Goal: Information Seeking & Learning: Learn about a topic

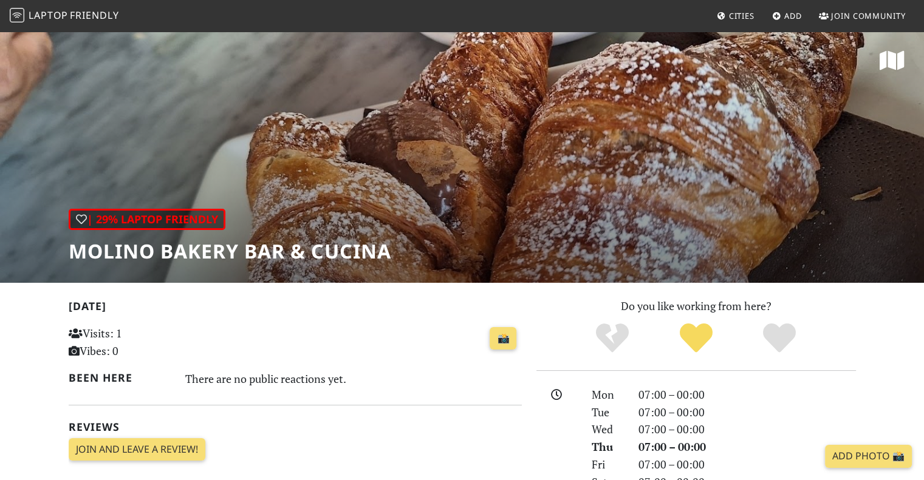
click at [727, 17] on link "Cities" at bounding box center [735, 16] width 47 height 22
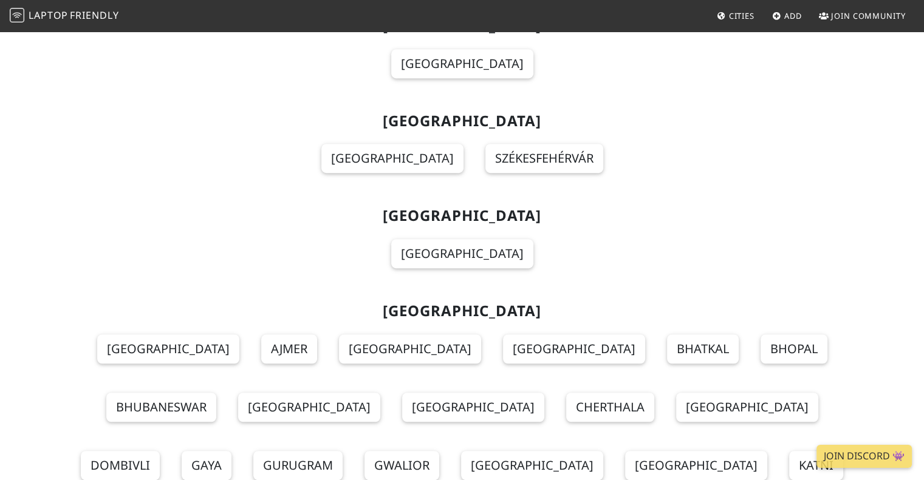
scroll to position [5406, 0]
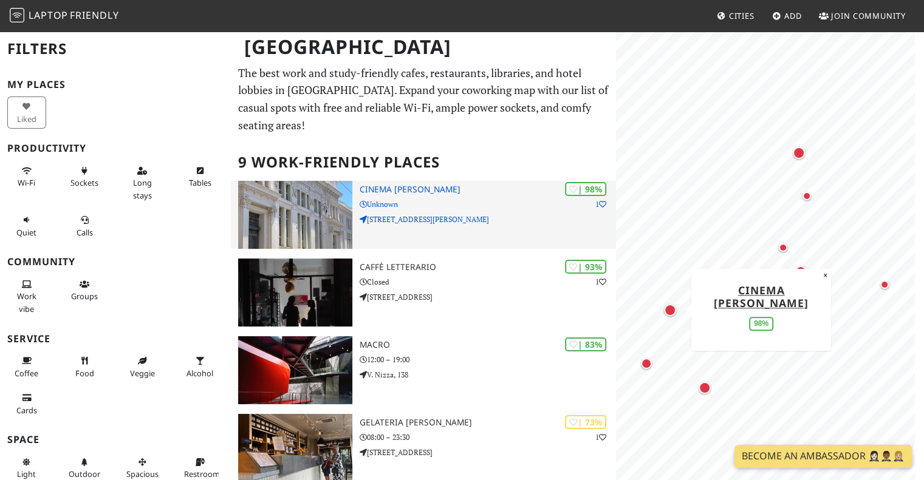
click at [307, 213] on img at bounding box center [295, 215] width 114 height 68
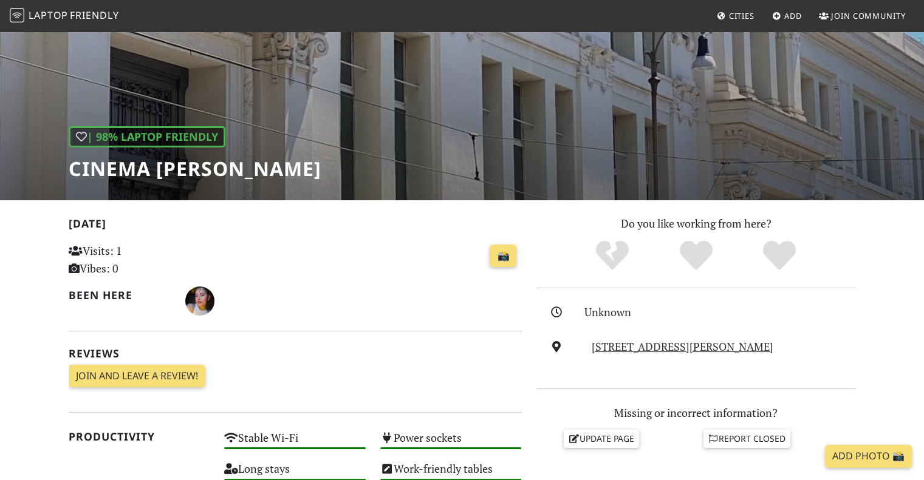
scroll to position [68, 0]
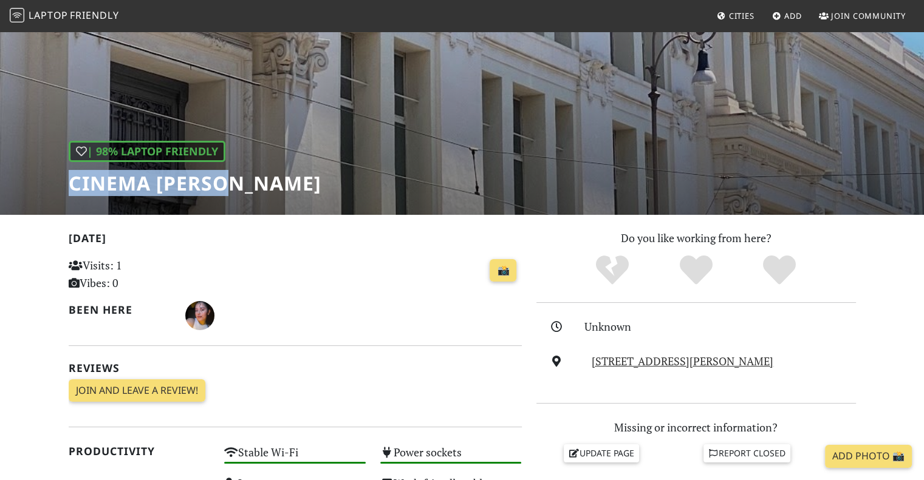
drag, startPoint x: 222, startPoint y: 186, endPoint x: 63, endPoint y: 177, distance: 160.0
click at [63, 177] on div "| 98% Laptop Friendly Cinema Troisi" at bounding box center [462, 88] width 924 height 253
drag, startPoint x: 102, startPoint y: 179, endPoint x: 419, endPoint y: 289, distance: 335.0
click at [420, 290] on div "📸" at bounding box center [373, 278] width 312 height 47
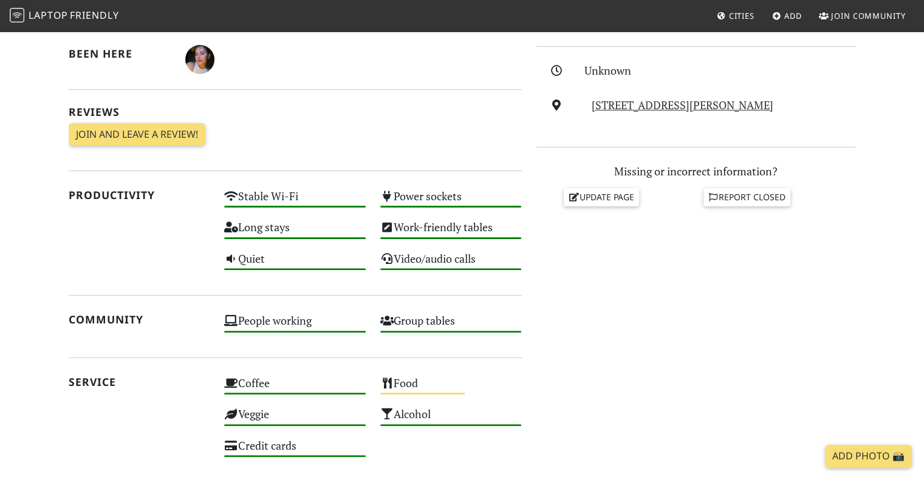
scroll to position [372, 0]
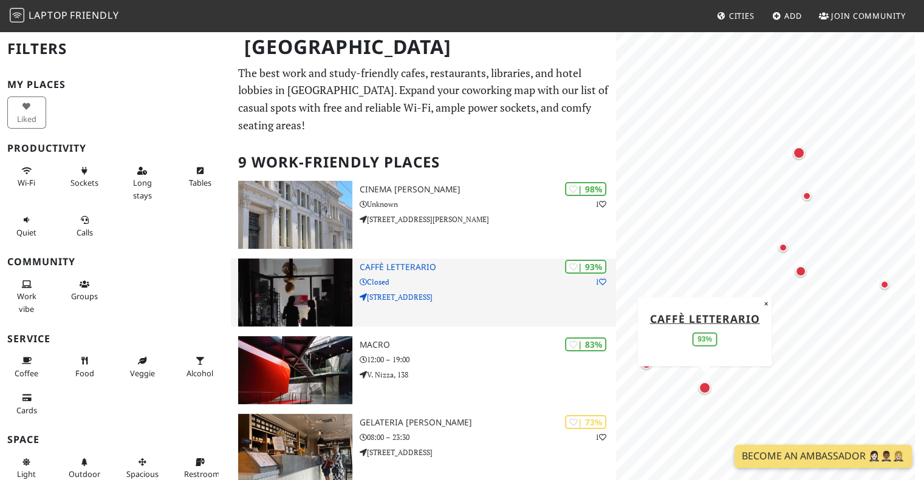
click at [296, 280] on img at bounding box center [295, 293] width 114 height 68
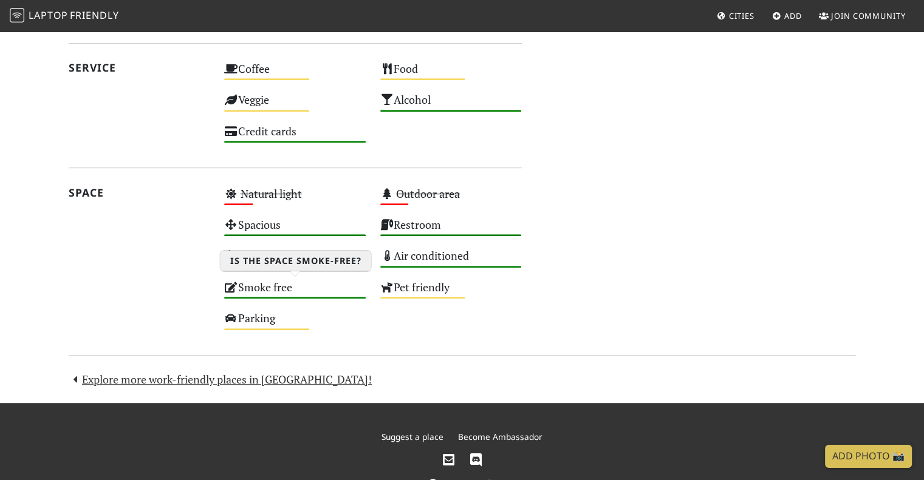
scroll to position [675, 0]
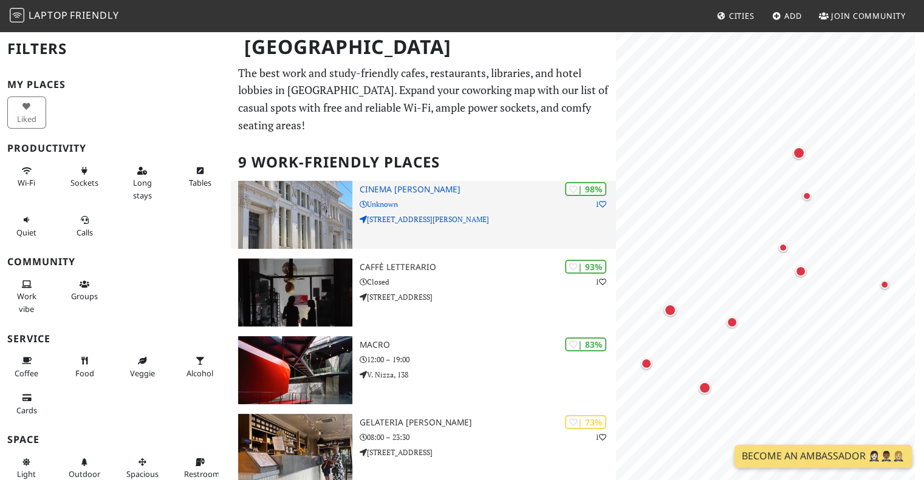
click at [325, 205] on img at bounding box center [295, 215] width 114 height 68
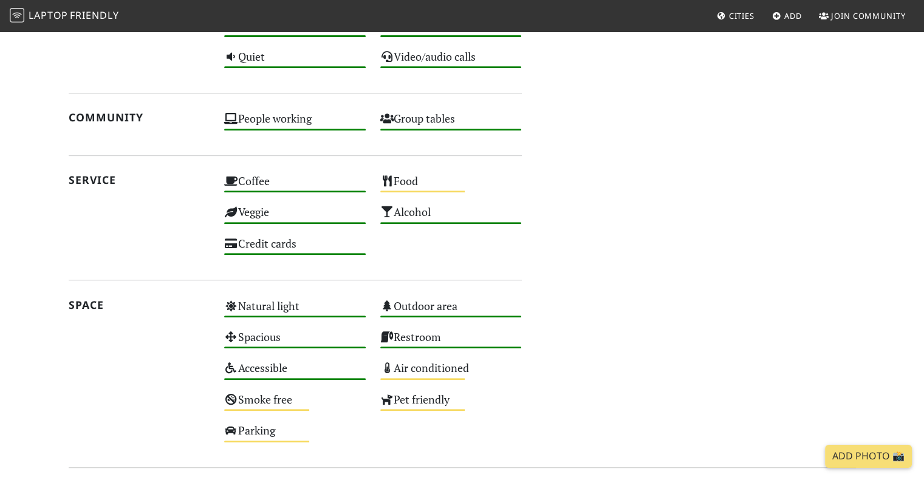
scroll to position [547, 0]
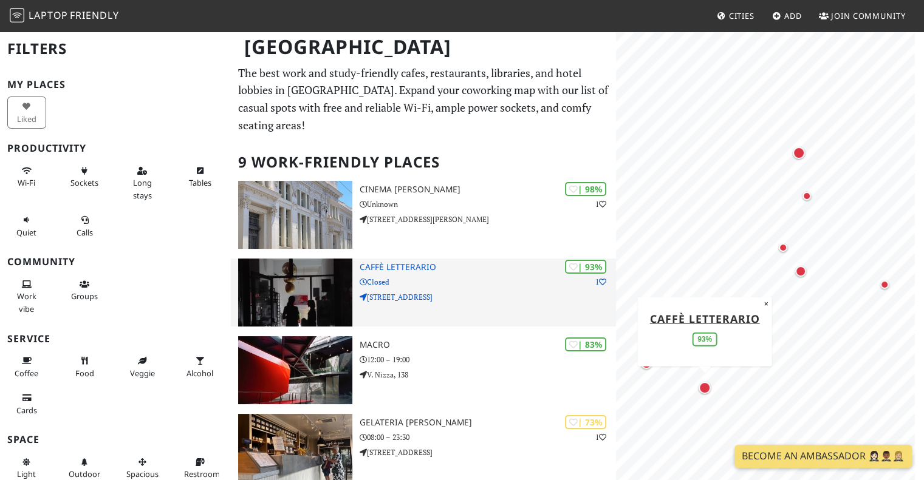
click at [316, 268] on img at bounding box center [295, 293] width 114 height 68
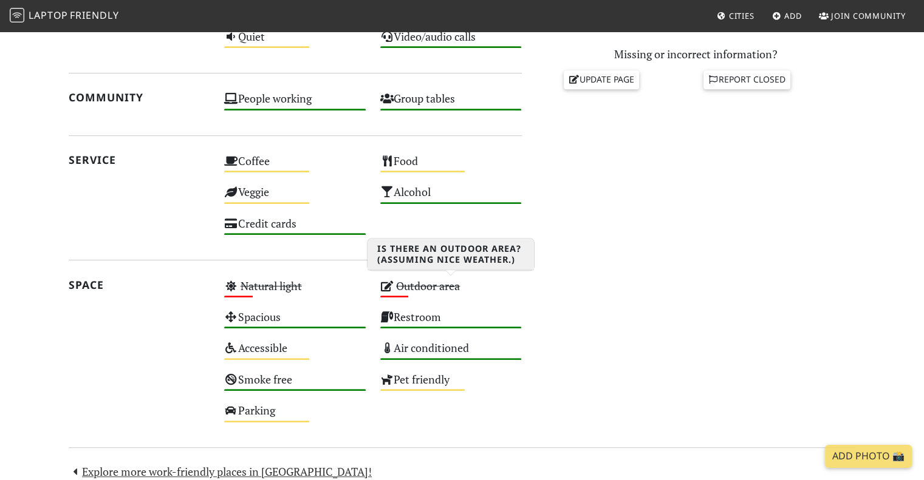
scroll to position [607, 0]
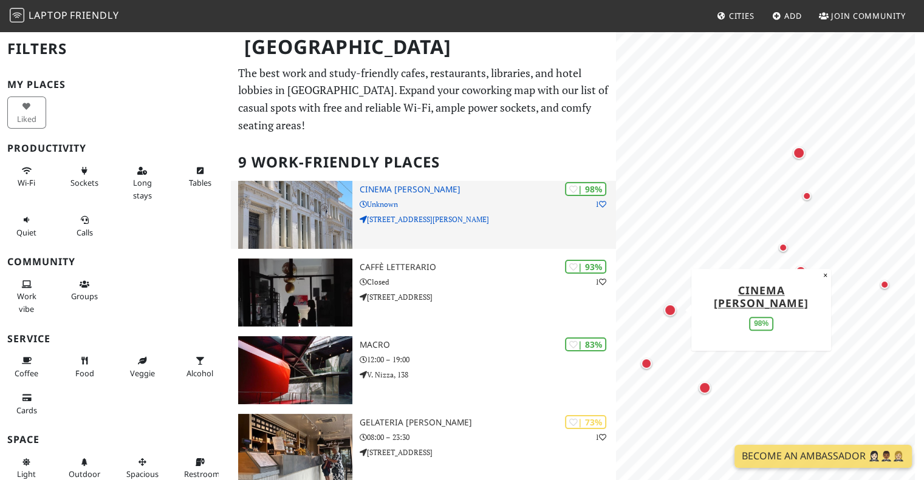
click at [316, 209] on img at bounding box center [295, 215] width 114 height 68
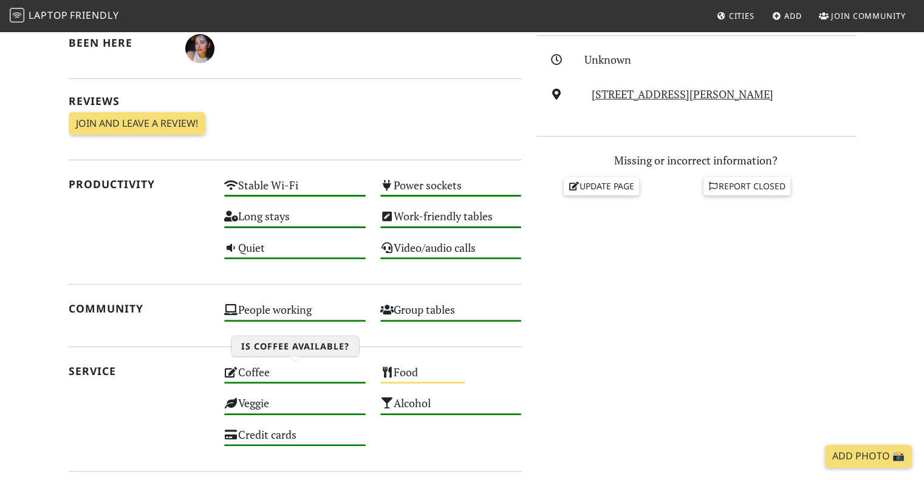
scroll to position [182, 0]
